Goal: Task Accomplishment & Management: Use online tool/utility

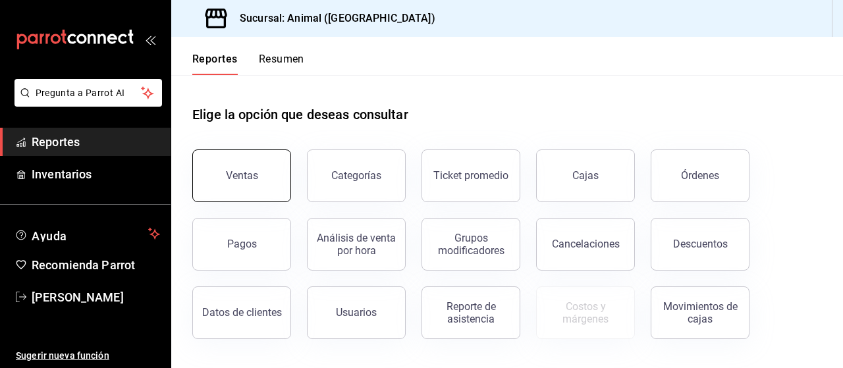
click at [236, 177] on div "Ventas" at bounding box center [242, 175] width 32 height 13
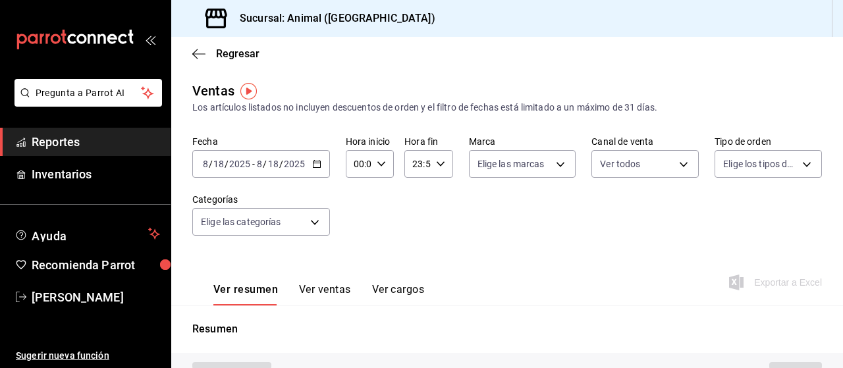
type input "PARROT,UBER_EATS,RAPPI,DIDI_FOOD,ONLINE"
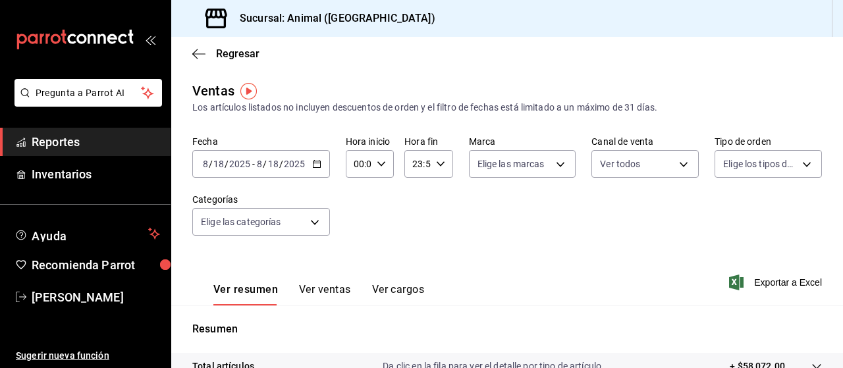
click at [314, 161] on icon "button" at bounding box center [316, 163] width 9 height 9
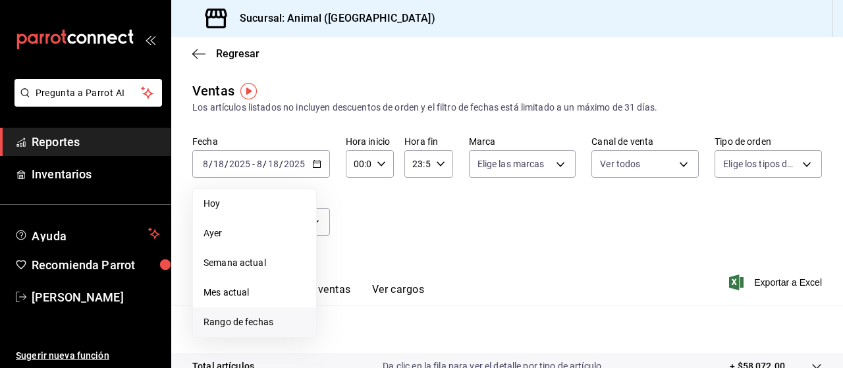
click at [257, 319] on span "Rango de fechas" at bounding box center [254, 322] width 102 height 14
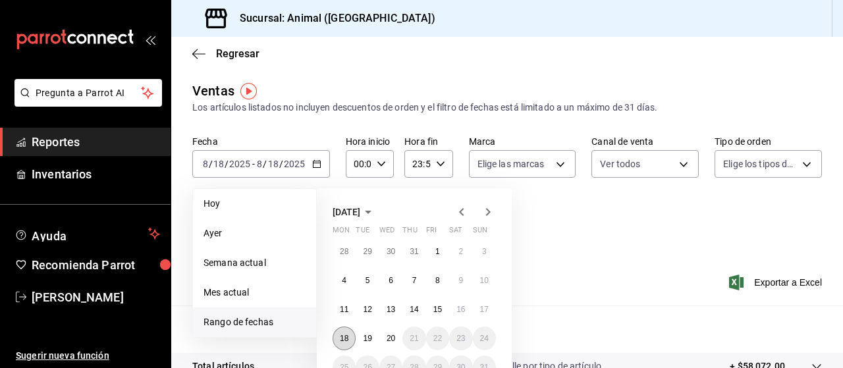
click at [354, 340] on button "18" at bounding box center [344, 339] width 23 height 24
click at [390, 342] on abbr "20" at bounding box center [391, 338] width 9 height 9
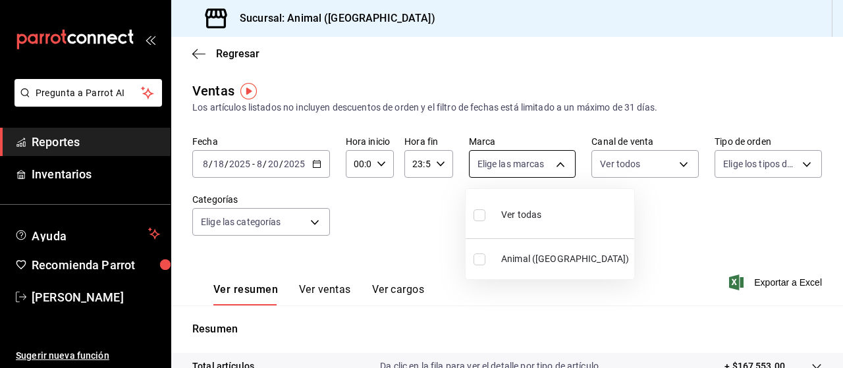
click at [554, 168] on body "Pregunta a Parrot AI Reportes Inventarios Ayuda Recomienda Parrot [PERSON_NAME]…" at bounding box center [421, 184] width 843 height 368
click at [476, 214] on input "checkbox" at bounding box center [479, 215] width 12 height 12
checkbox input "true"
type input "96838179-8fbb-4073-aae3-1789726318c8"
checkbox input "true"
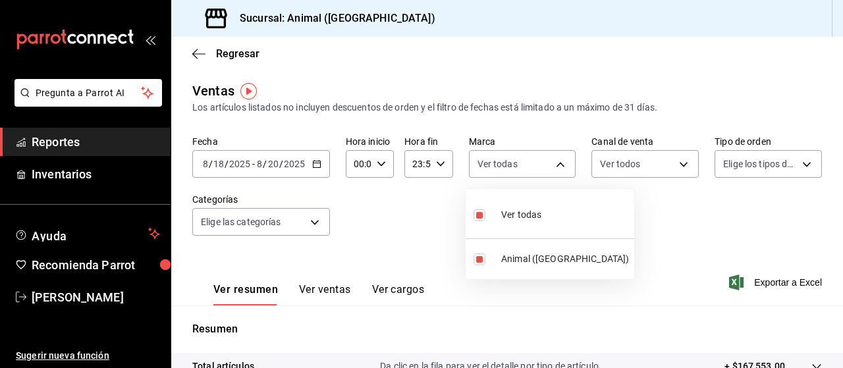
click at [797, 164] on div at bounding box center [421, 184] width 843 height 368
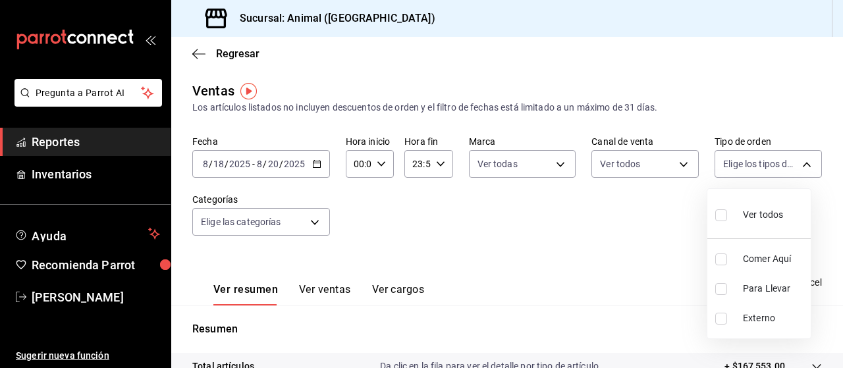
click at [797, 164] on body "Pregunta a Parrot AI Reportes Inventarios Ayuda Recomienda Parrot [PERSON_NAME]…" at bounding box center [421, 184] width 843 height 368
click at [722, 217] on input "checkbox" at bounding box center [721, 215] width 12 height 12
checkbox input "true"
type input "89cc3392-1a89-49ed-91c4-e66ea58282e1,025cf6ae-25b7-4698-bb98-3d77af74a196,EXTER…"
checkbox input "true"
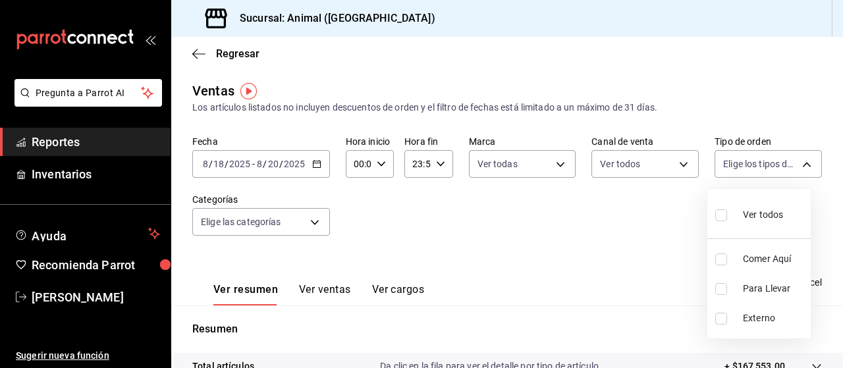
checkbox input "true"
click at [313, 223] on div at bounding box center [421, 184] width 843 height 368
click at [313, 223] on body "Pregunta a Parrot AI Reportes Inventarios Ayuda Recomienda Parrot [PERSON_NAME]…" at bounding box center [421, 184] width 843 height 368
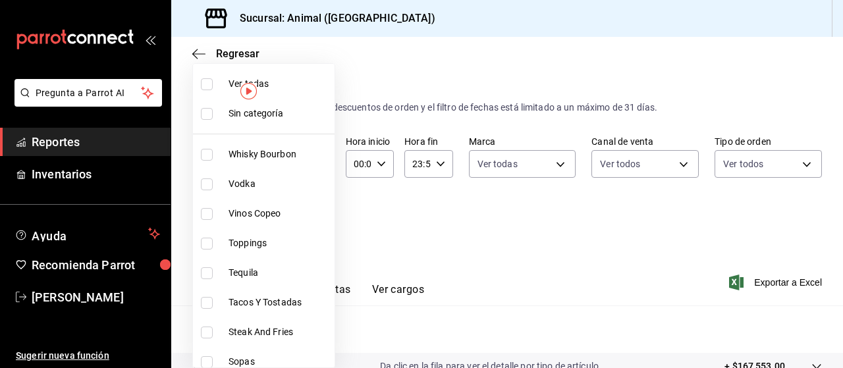
click at [209, 85] on input "checkbox" at bounding box center [207, 84] width 12 height 12
checkbox input "true"
type input "696422f3-042f-4992-a796-20cec1d2addd,ab2f2cdd-2d2d-455a-bd59-969ed93fbee5,5744a…"
checkbox input "true"
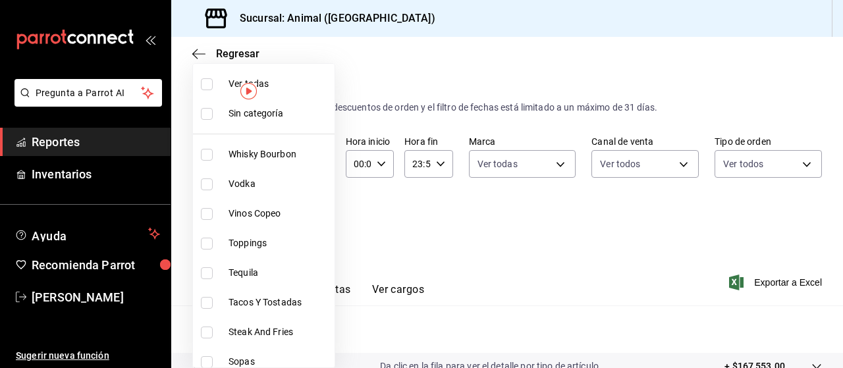
checkbox input "true"
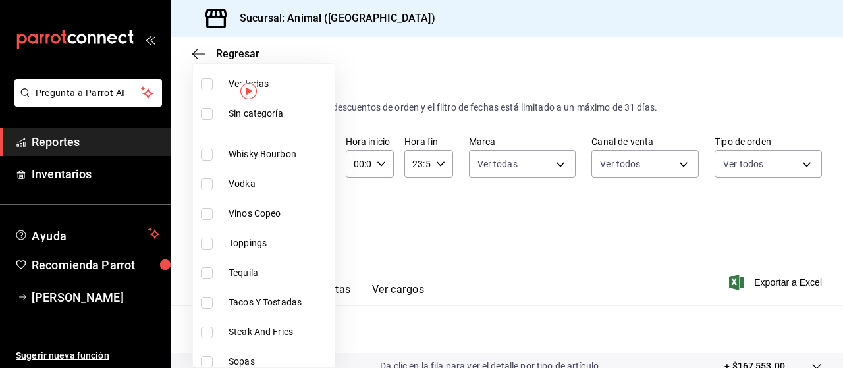
checkbox input "true"
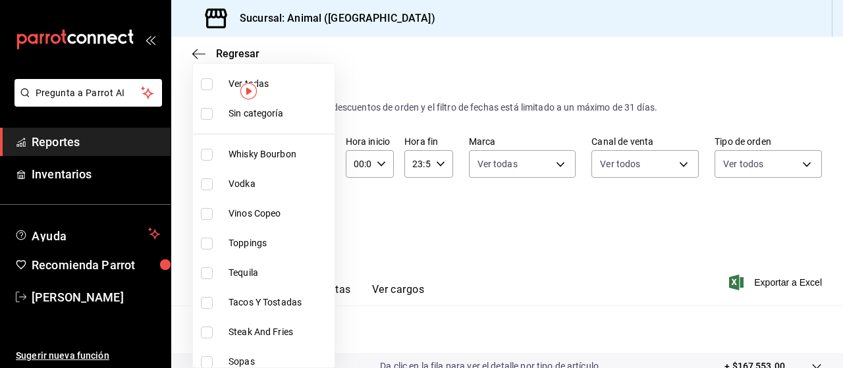
checkbox input "true"
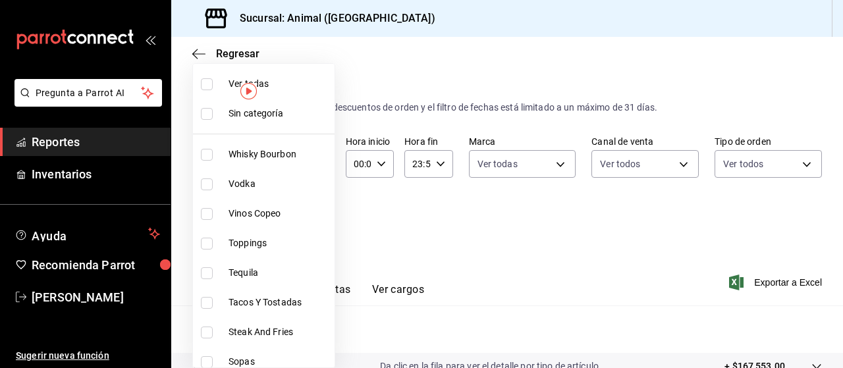
checkbox input "true"
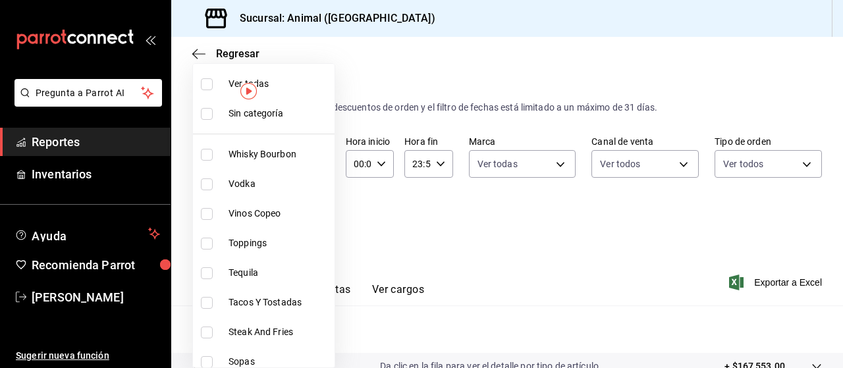
checkbox input "true"
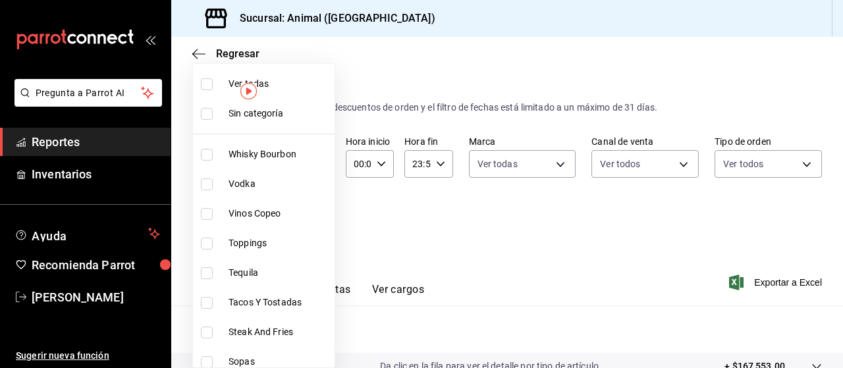
checkbox input "true"
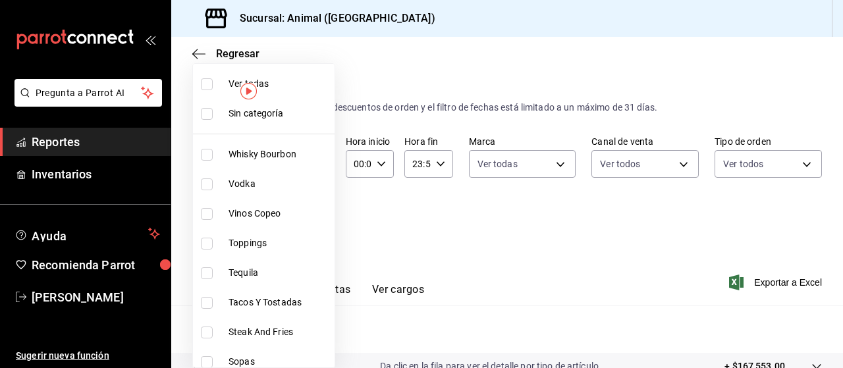
checkbox input "true"
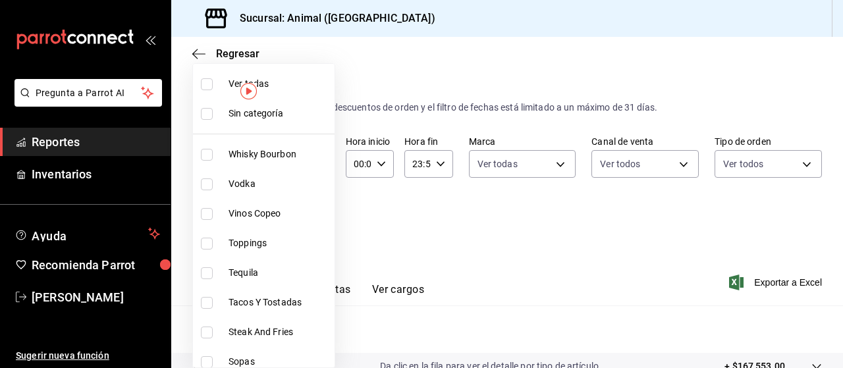
checkbox input "true"
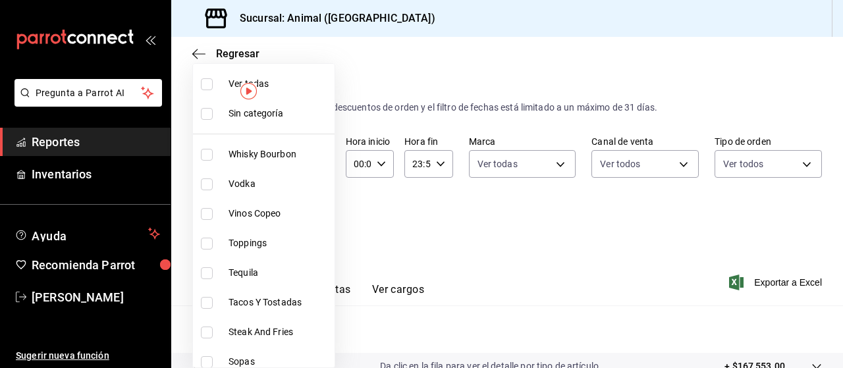
checkbox input "true"
click at [795, 295] on div at bounding box center [421, 184] width 843 height 368
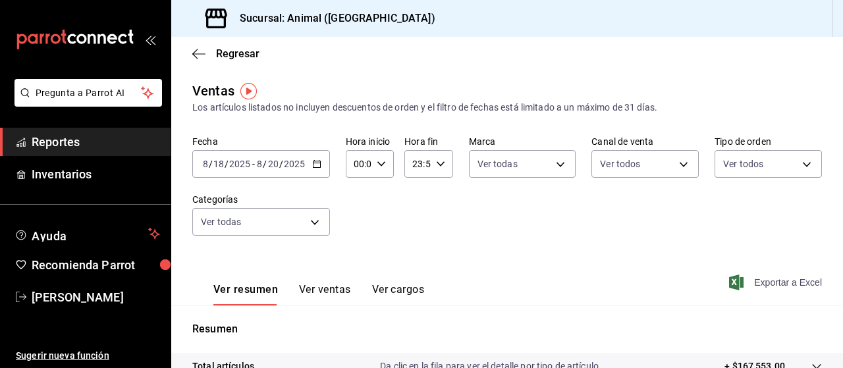
click at [784, 289] on span "Exportar a Excel" at bounding box center [777, 283] width 90 height 16
